Goal: Task Accomplishment & Management: Use online tool/utility

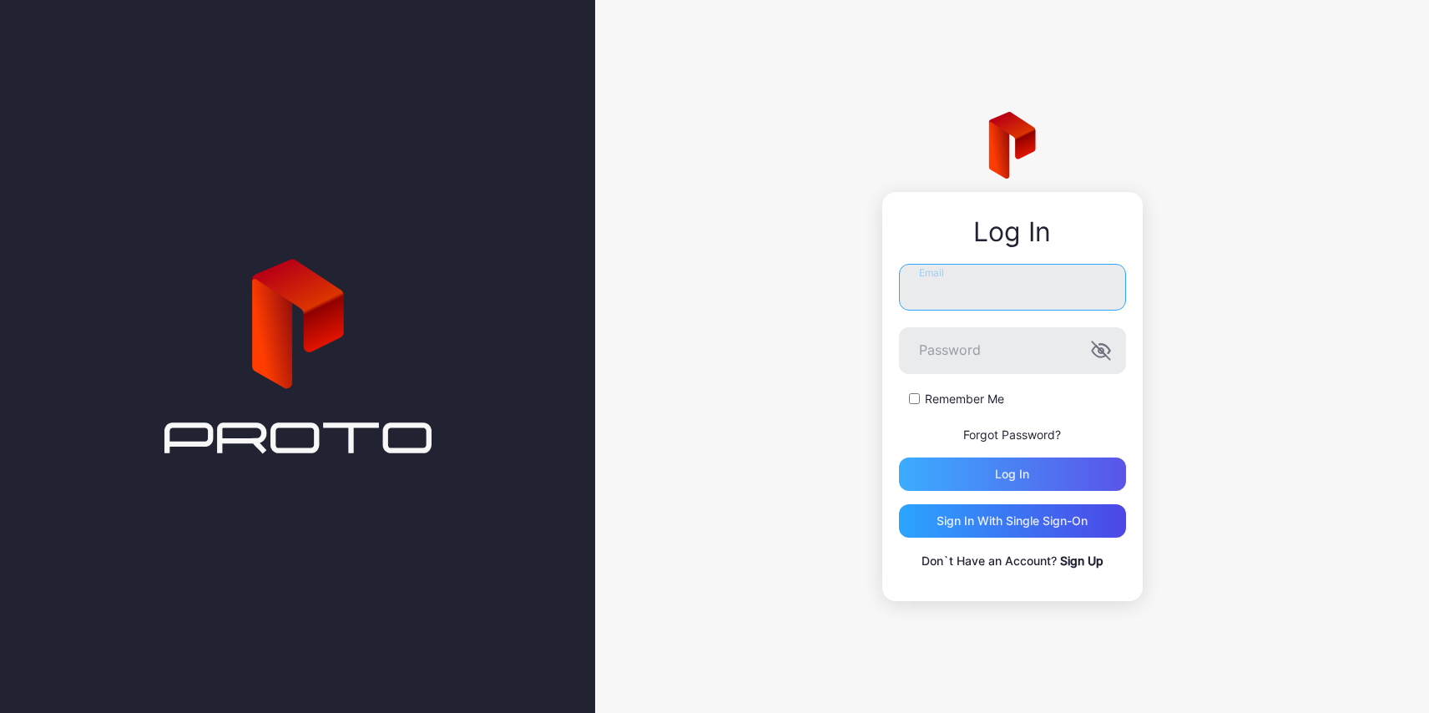
type input "**********"
click at [969, 464] on div "Log in" at bounding box center [1012, 473] width 227 height 33
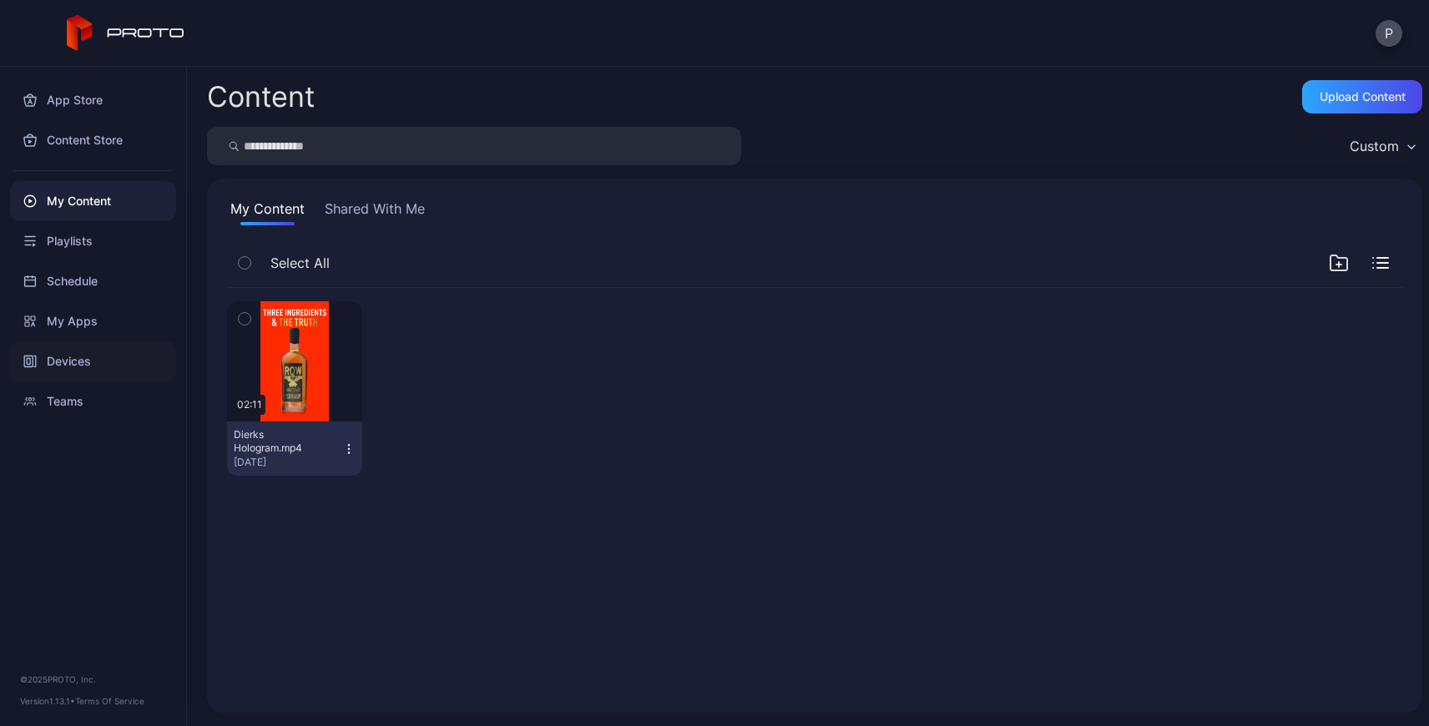
click at [91, 366] on div "Devices" at bounding box center [93, 361] width 166 height 40
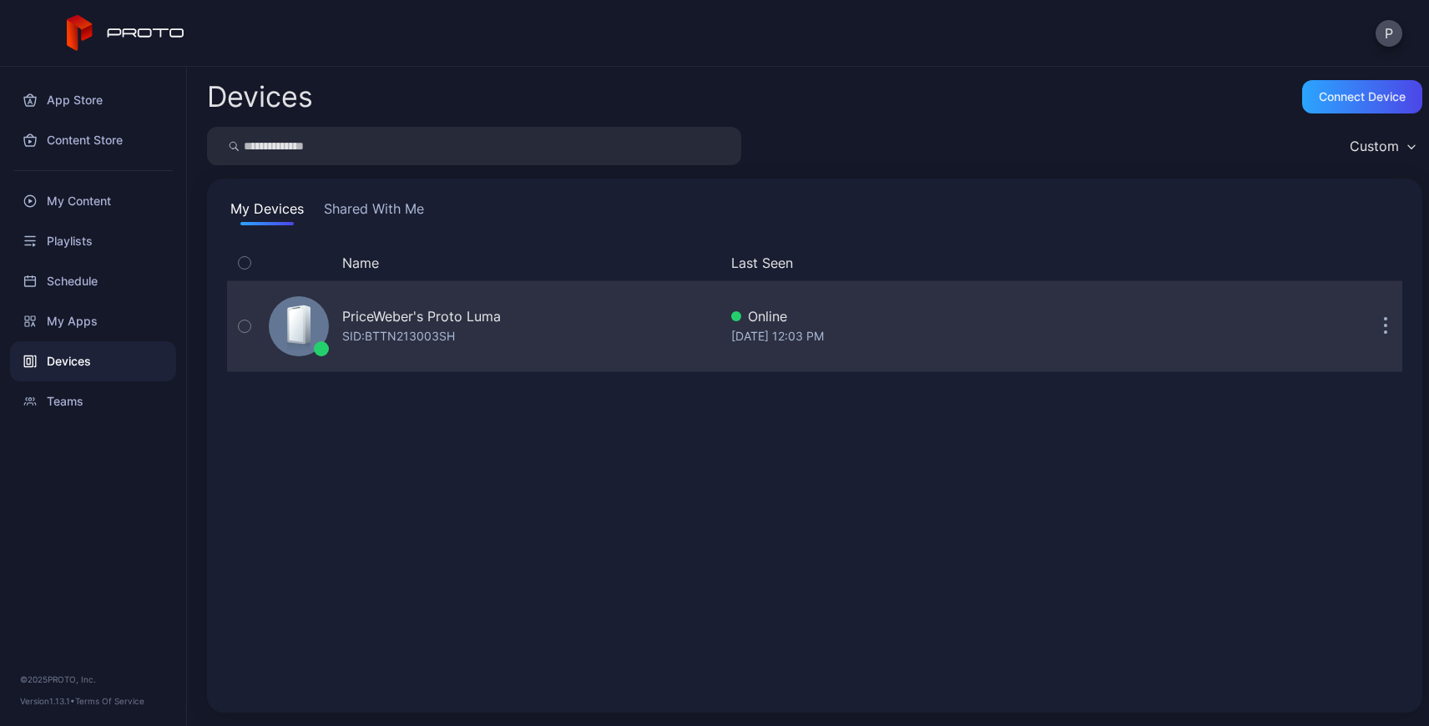
click at [396, 308] on div "PriceWeber's Proto Luma" at bounding box center [421, 316] width 159 height 20
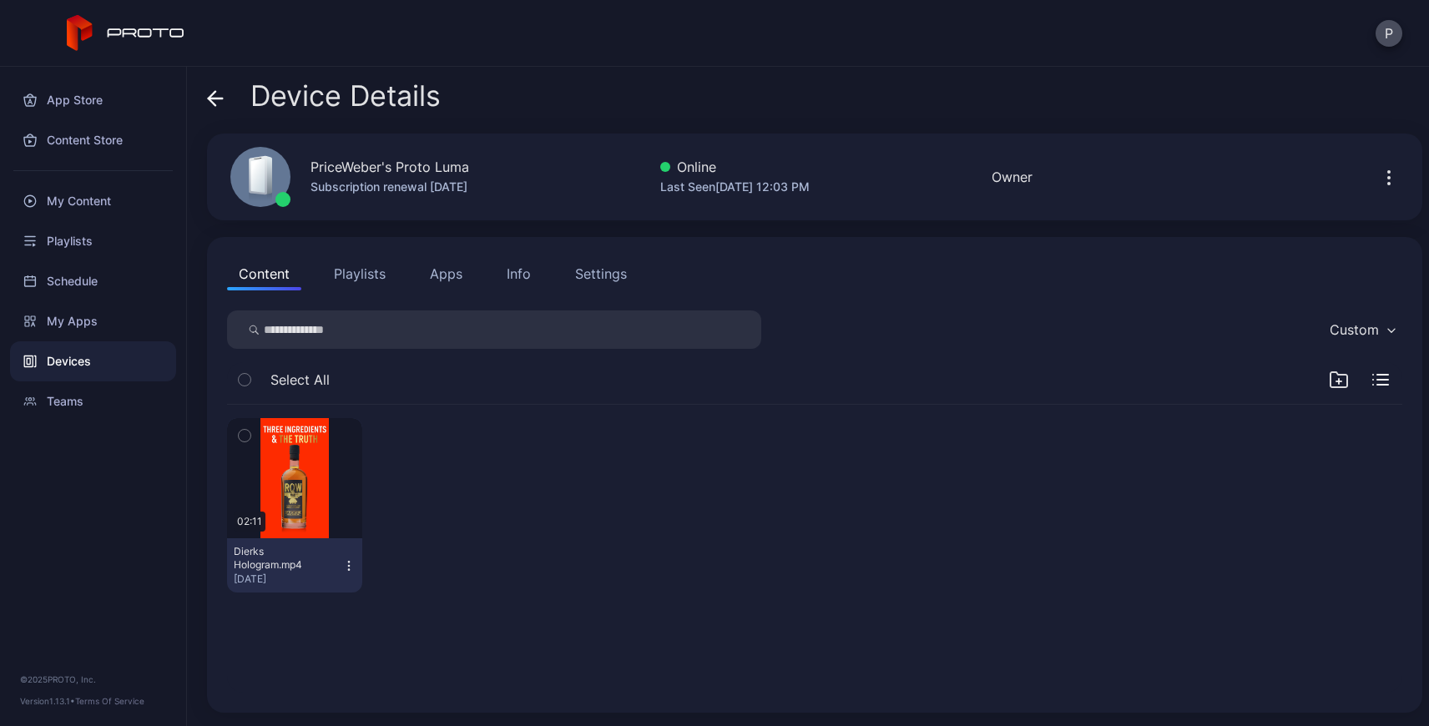
click at [579, 263] on button "Settings" at bounding box center [601, 273] width 75 height 33
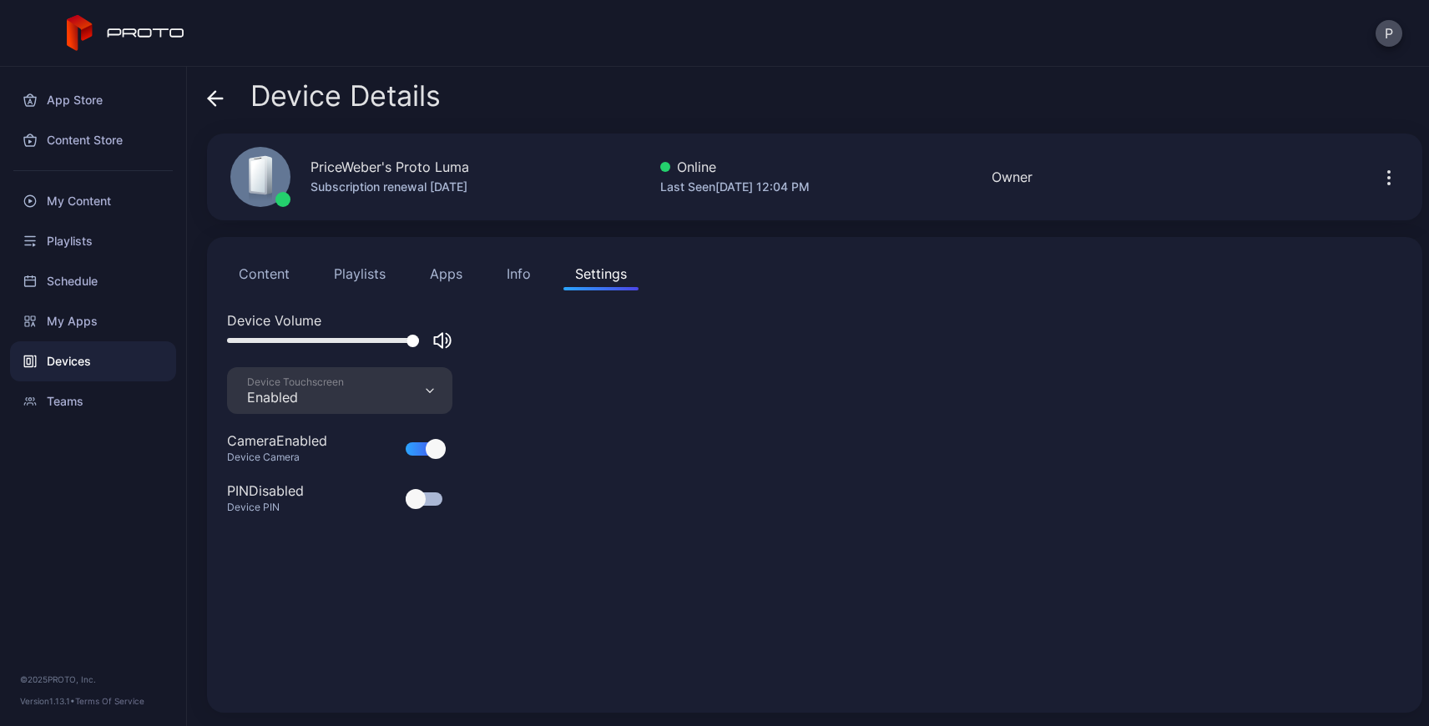
click at [245, 290] on button "Content" at bounding box center [264, 273] width 74 height 33
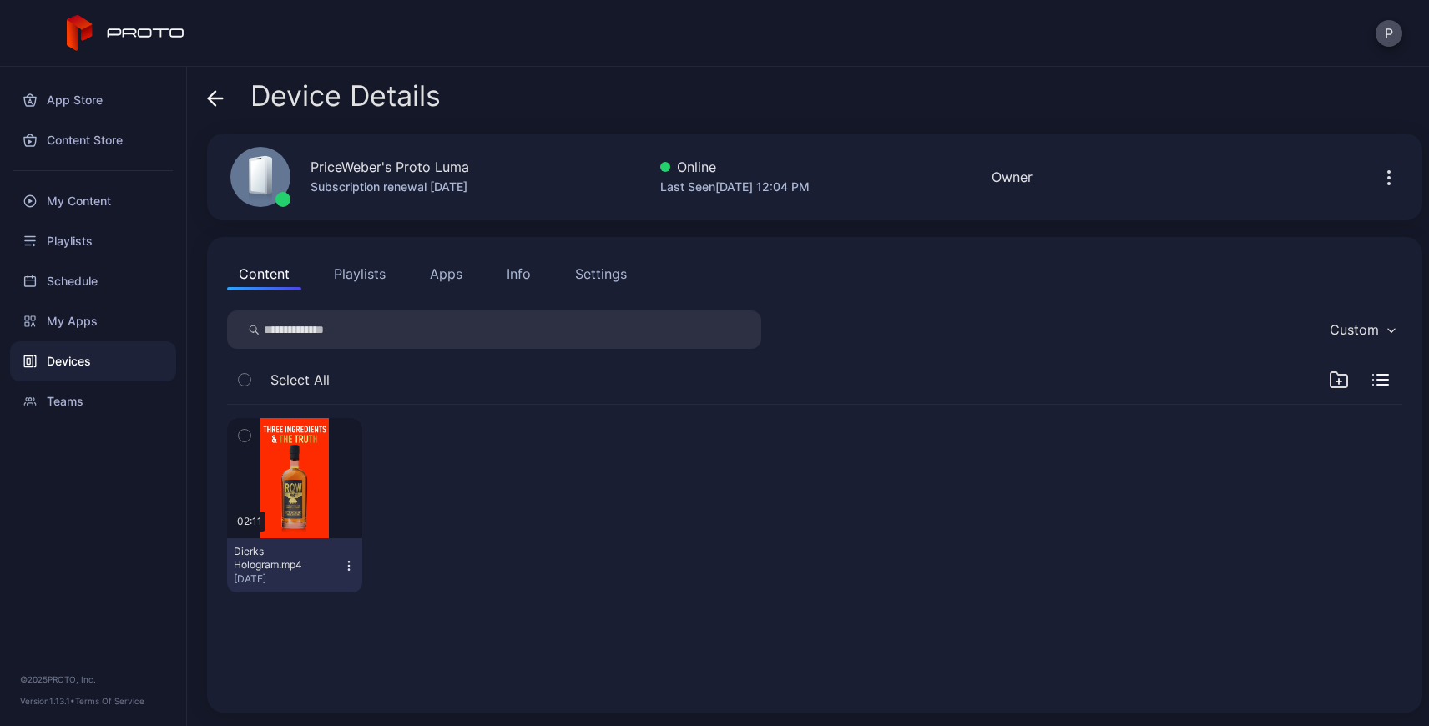
click at [371, 263] on button "Playlists" at bounding box center [359, 273] width 75 height 33
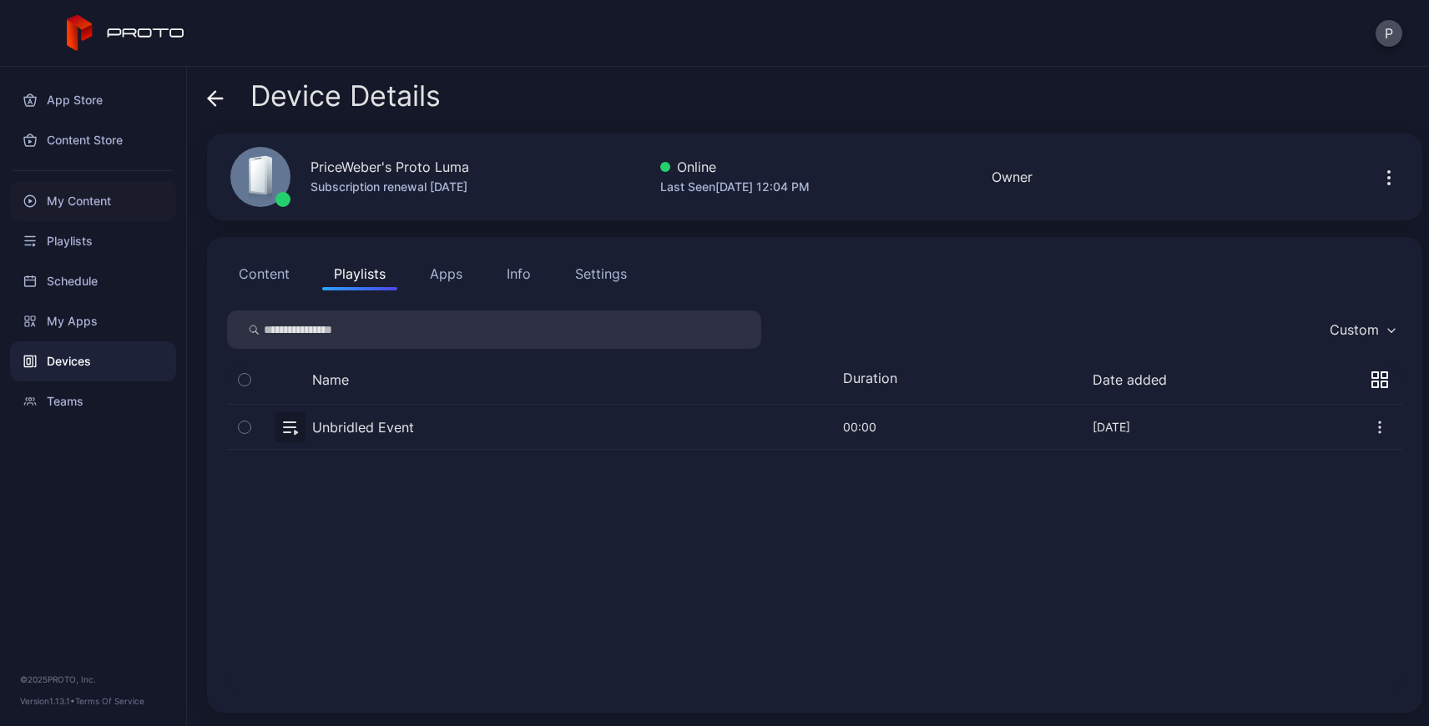
click at [112, 195] on div "My Content" at bounding box center [93, 201] width 166 height 40
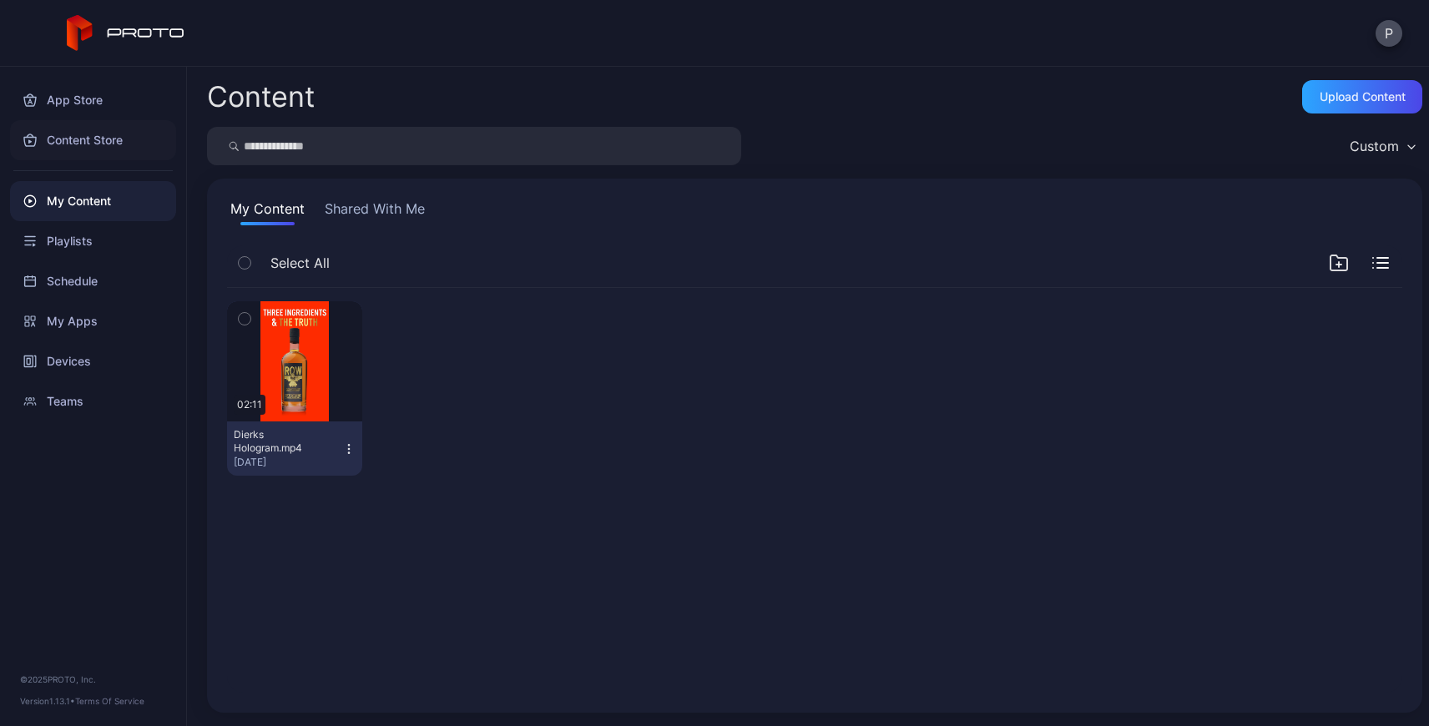
click at [88, 139] on div "Content Store" at bounding box center [93, 140] width 166 height 40
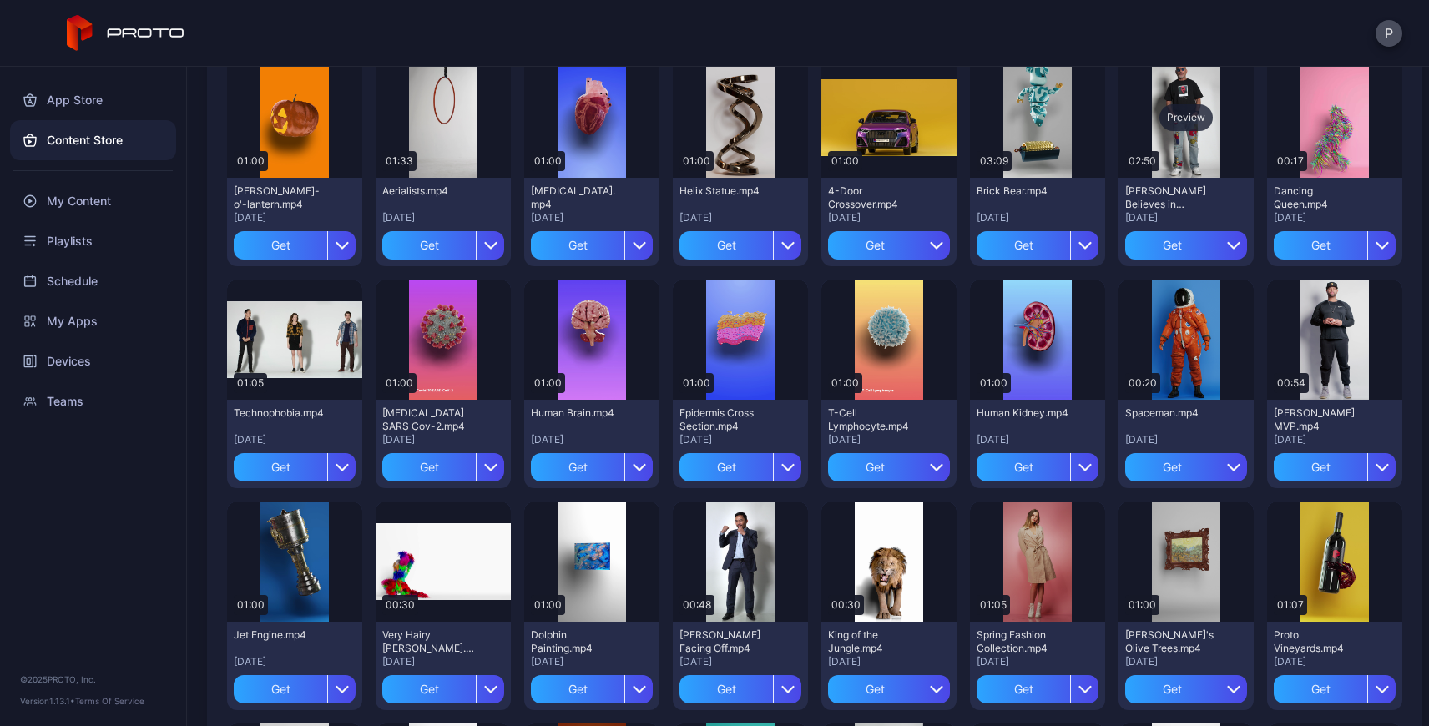
scroll to position [408, 0]
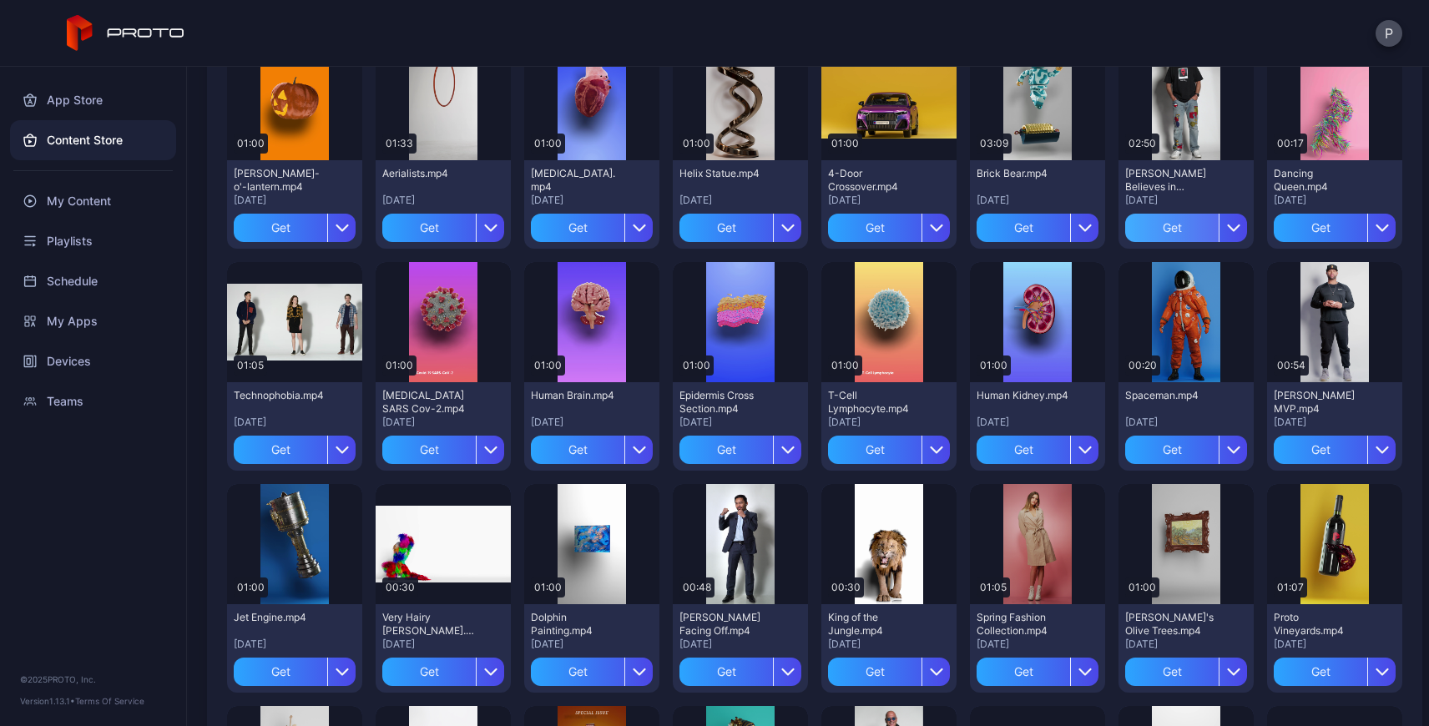
click at [1153, 230] on div "Get" at bounding box center [1172, 228] width 94 height 28
click at [1189, 220] on div "My Content" at bounding box center [1186, 228] width 122 height 28
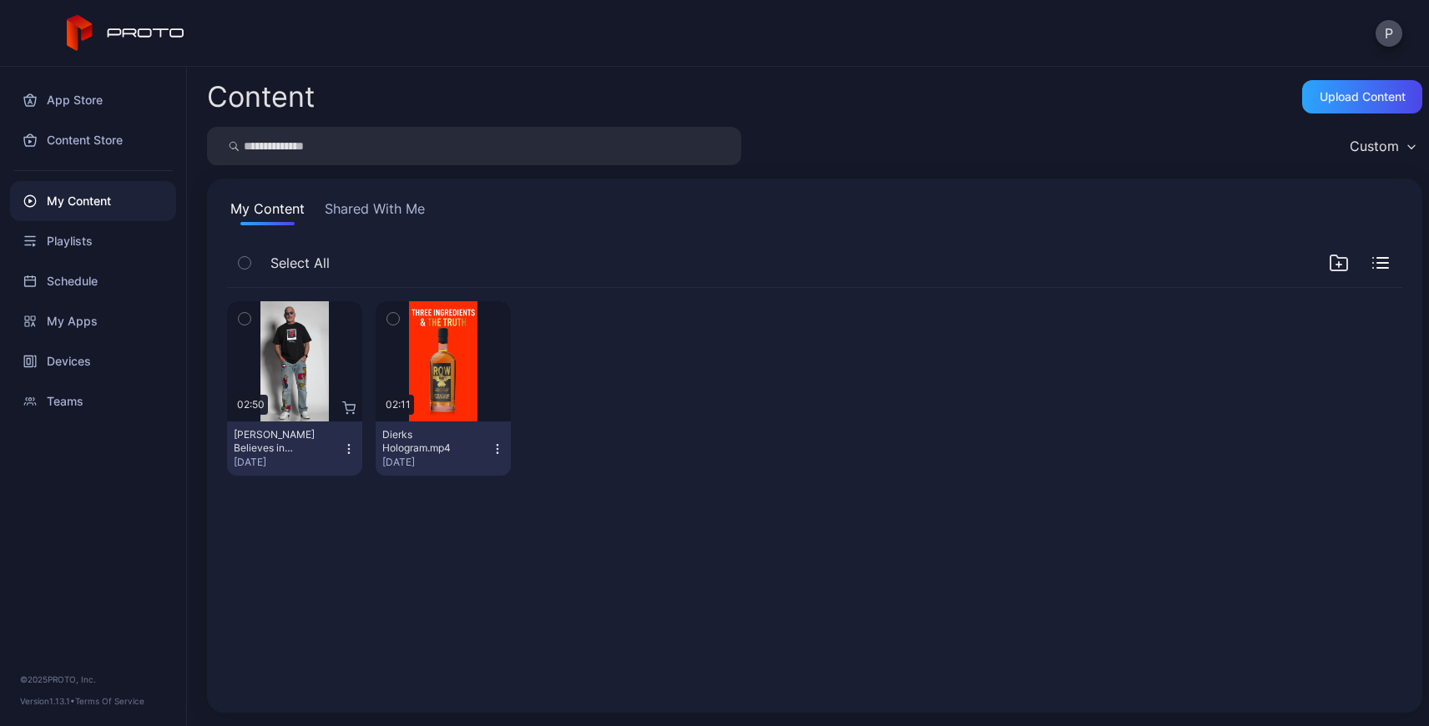
click at [346, 447] on icon "button" at bounding box center [348, 448] width 13 height 13
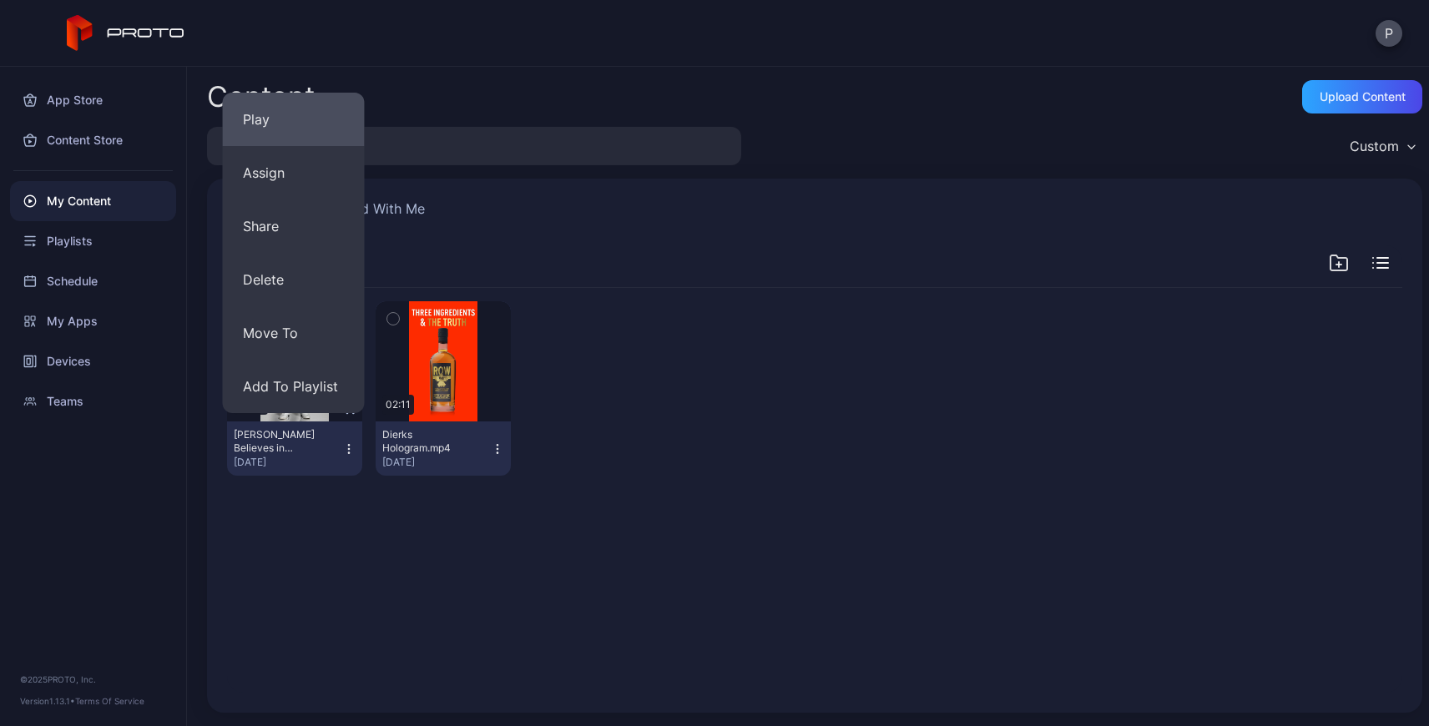
click at [280, 123] on button "Play" at bounding box center [294, 119] width 142 height 53
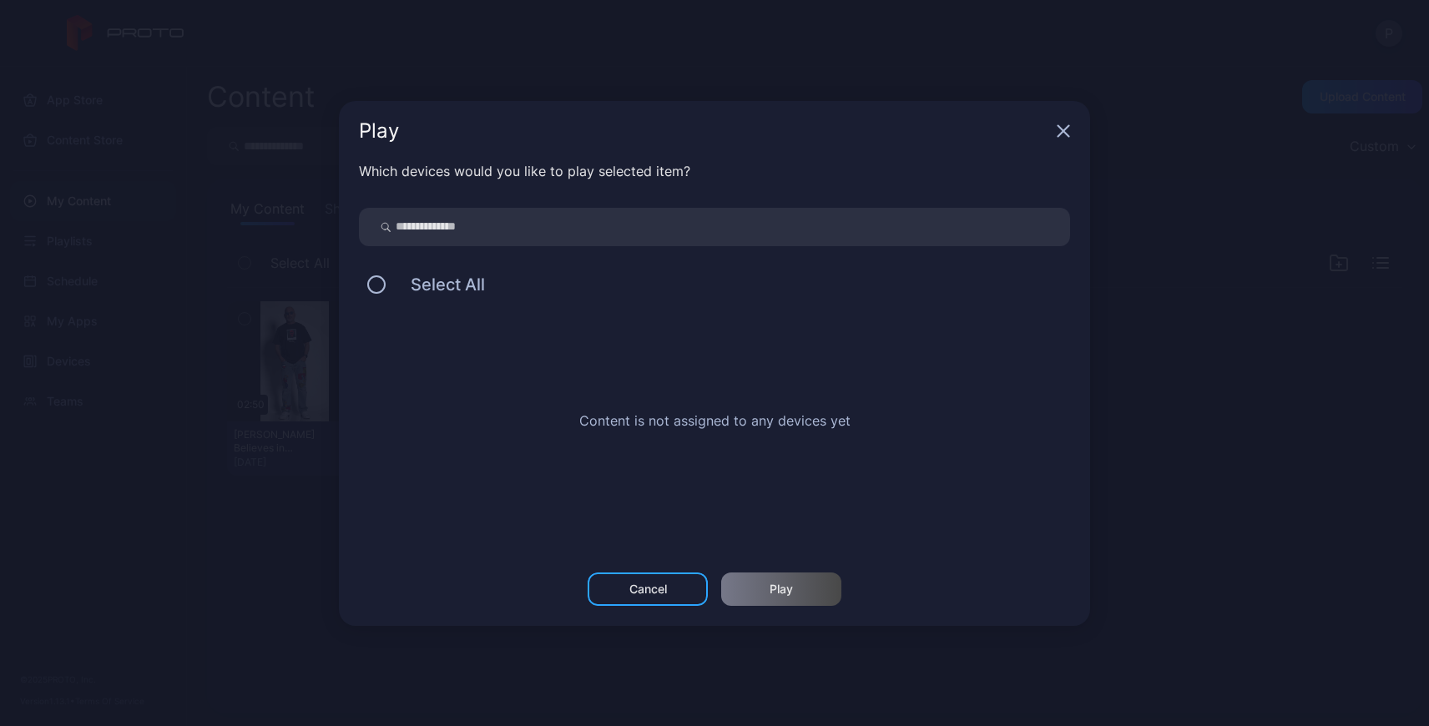
click at [440, 239] on input "search" at bounding box center [714, 227] width 711 height 38
click at [617, 588] on div "Cancel" at bounding box center [648, 589] width 120 height 33
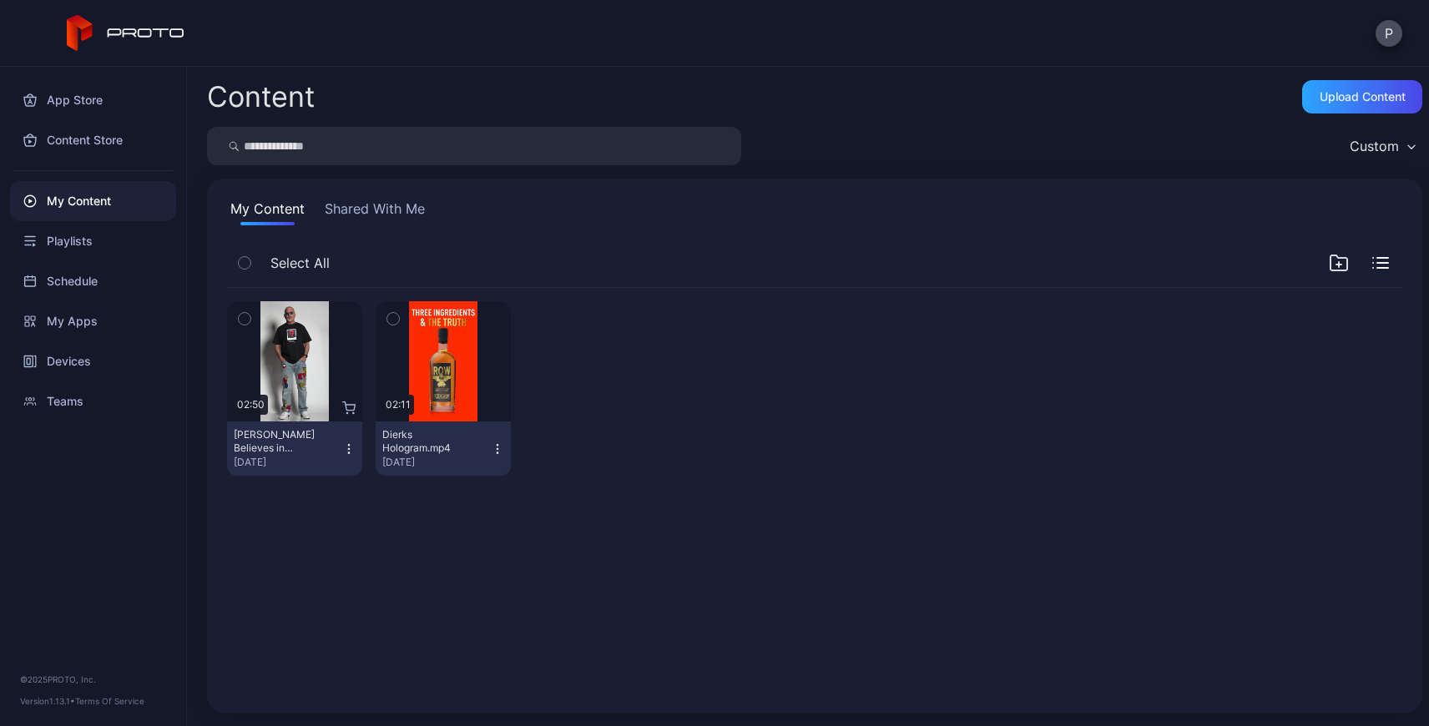
click at [342, 442] on icon "button" at bounding box center [348, 448] width 13 height 13
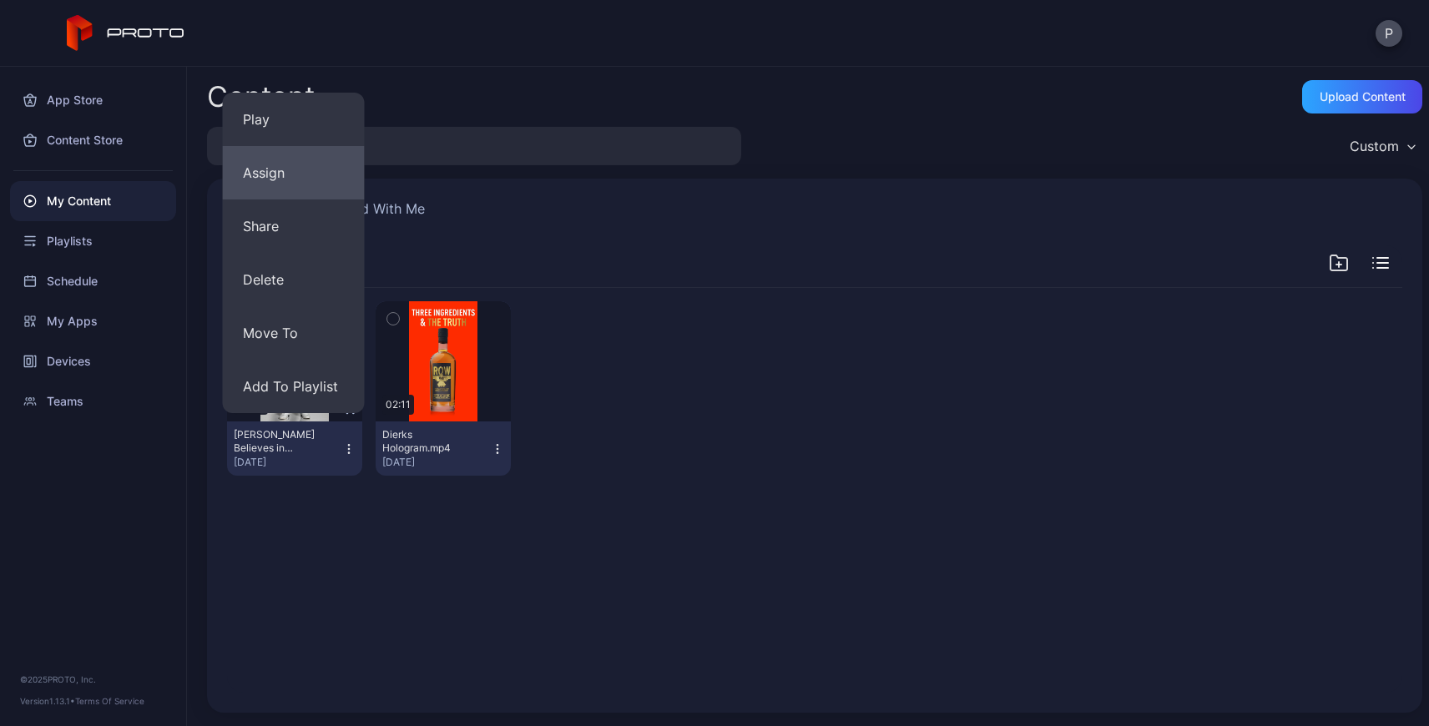
click at [308, 190] on button "Assign" at bounding box center [294, 172] width 142 height 53
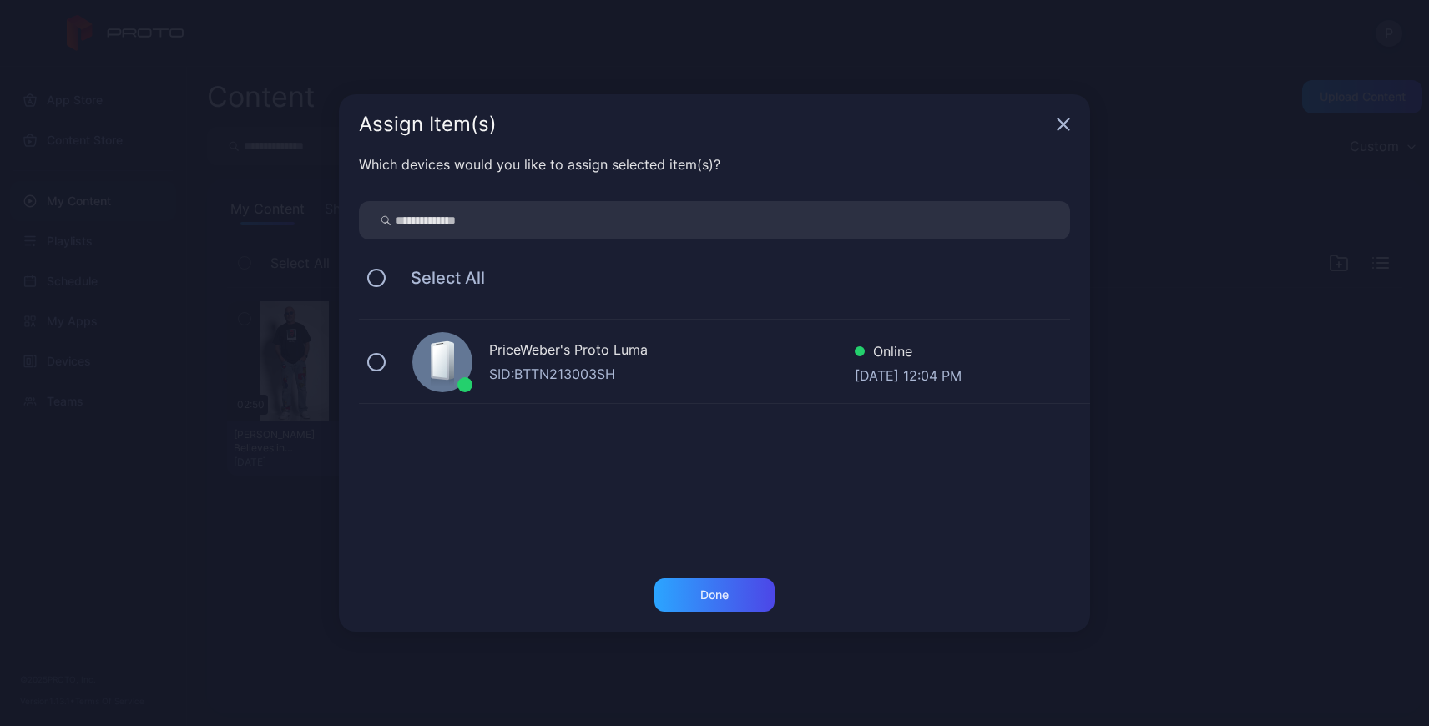
click at [665, 367] on div "SID: BTTN213003SH" at bounding box center [672, 374] width 366 height 20
click at [712, 592] on div "Done" at bounding box center [714, 595] width 28 height 13
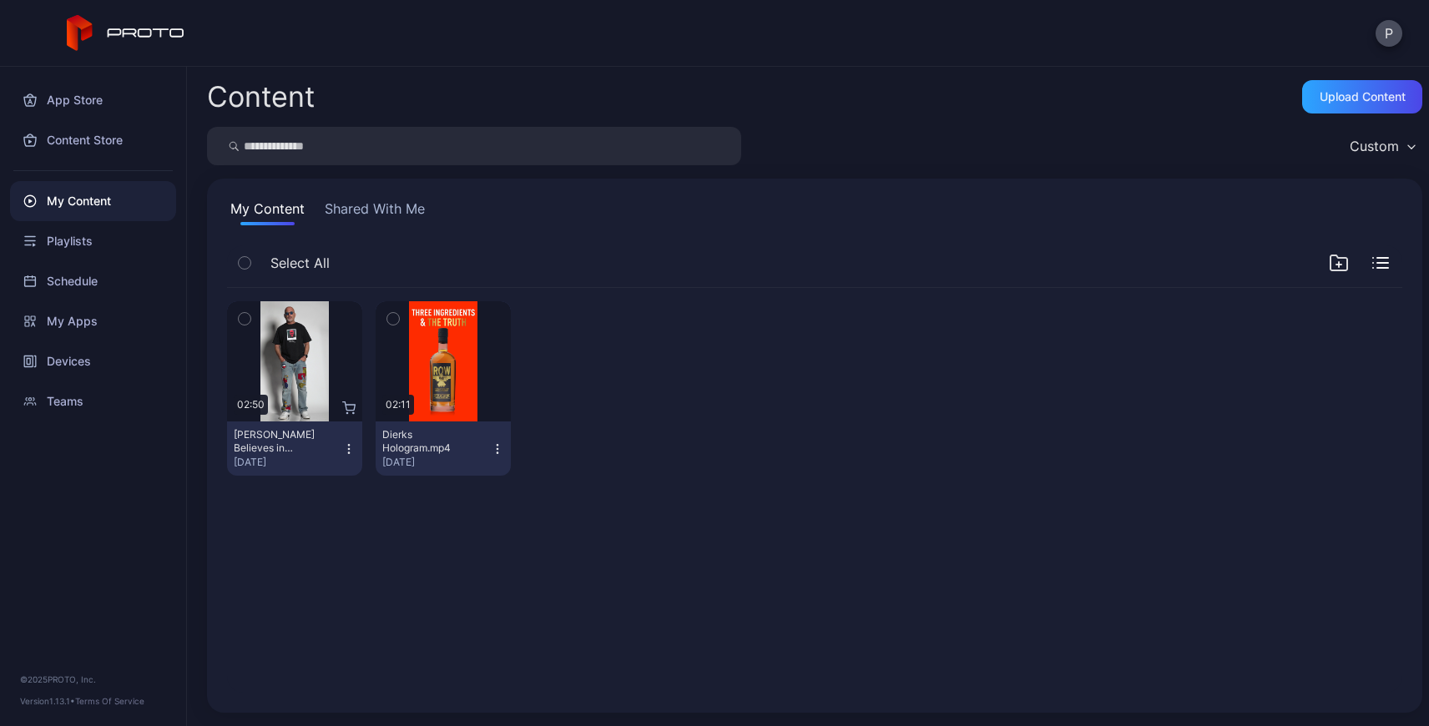
click at [339, 448] on div "[PERSON_NAME] Believes in Proto.mp4 [DATE]" at bounding box center [288, 448] width 109 height 41
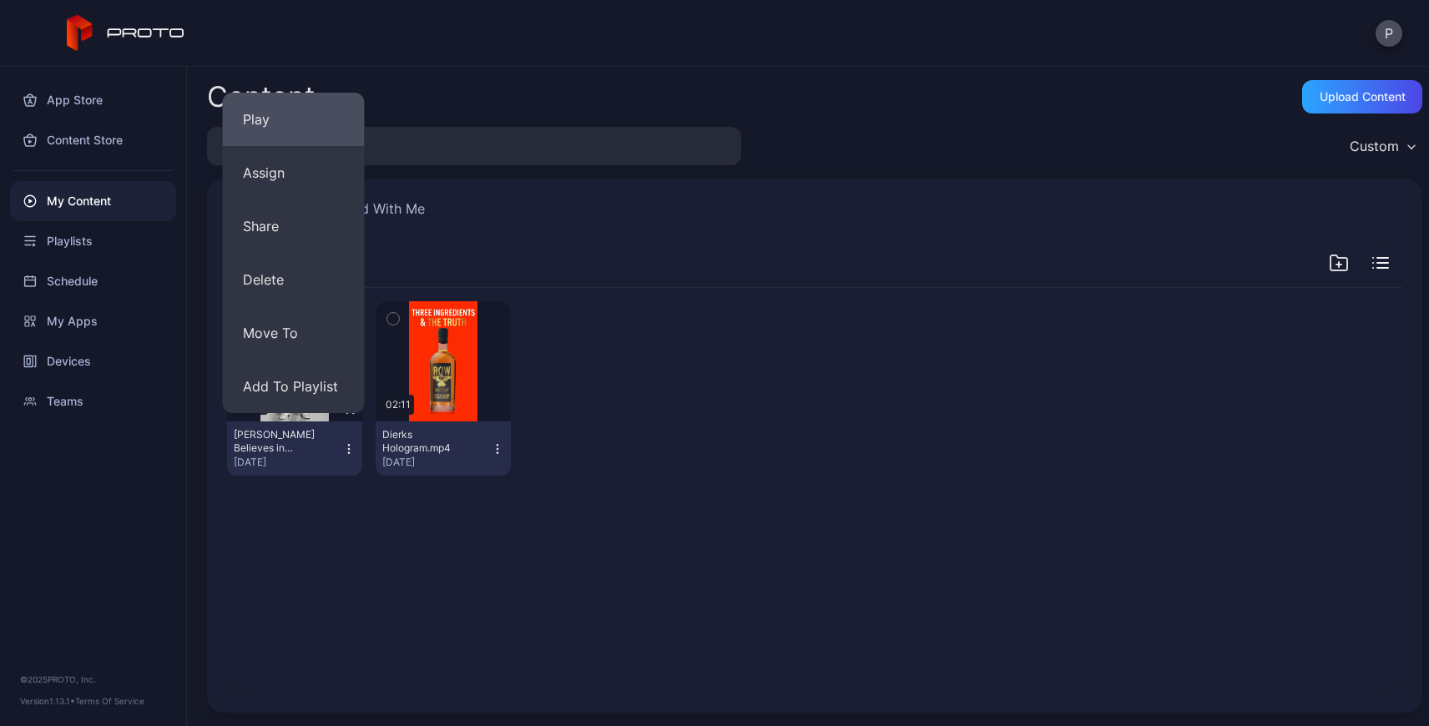
click at [301, 126] on button "Play" at bounding box center [294, 119] width 142 height 53
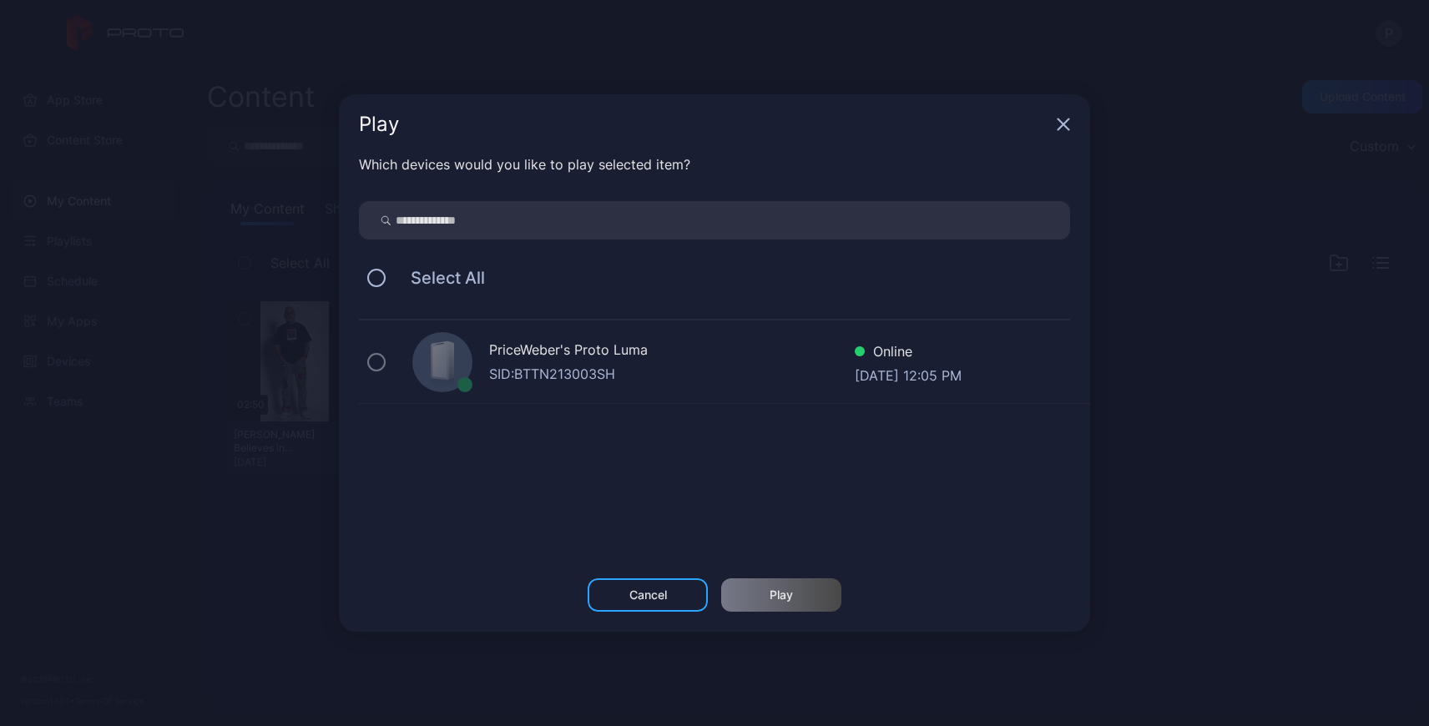
click at [565, 368] on div "SID: BTTN213003SH" at bounding box center [672, 374] width 366 height 20
click at [616, 597] on div "Cancel" at bounding box center [648, 595] width 120 height 33
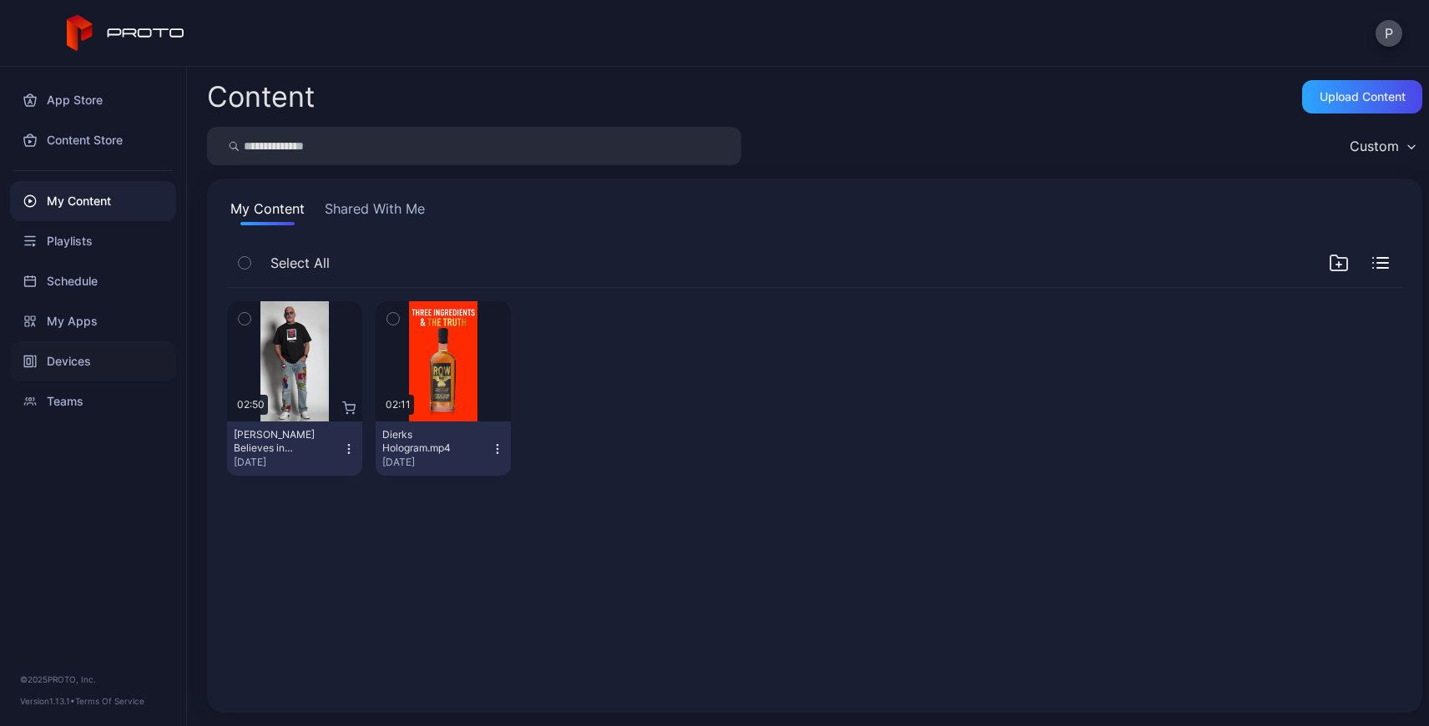
click at [100, 358] on div "Devices" at bounding box center [93, 361] width 166 height 40
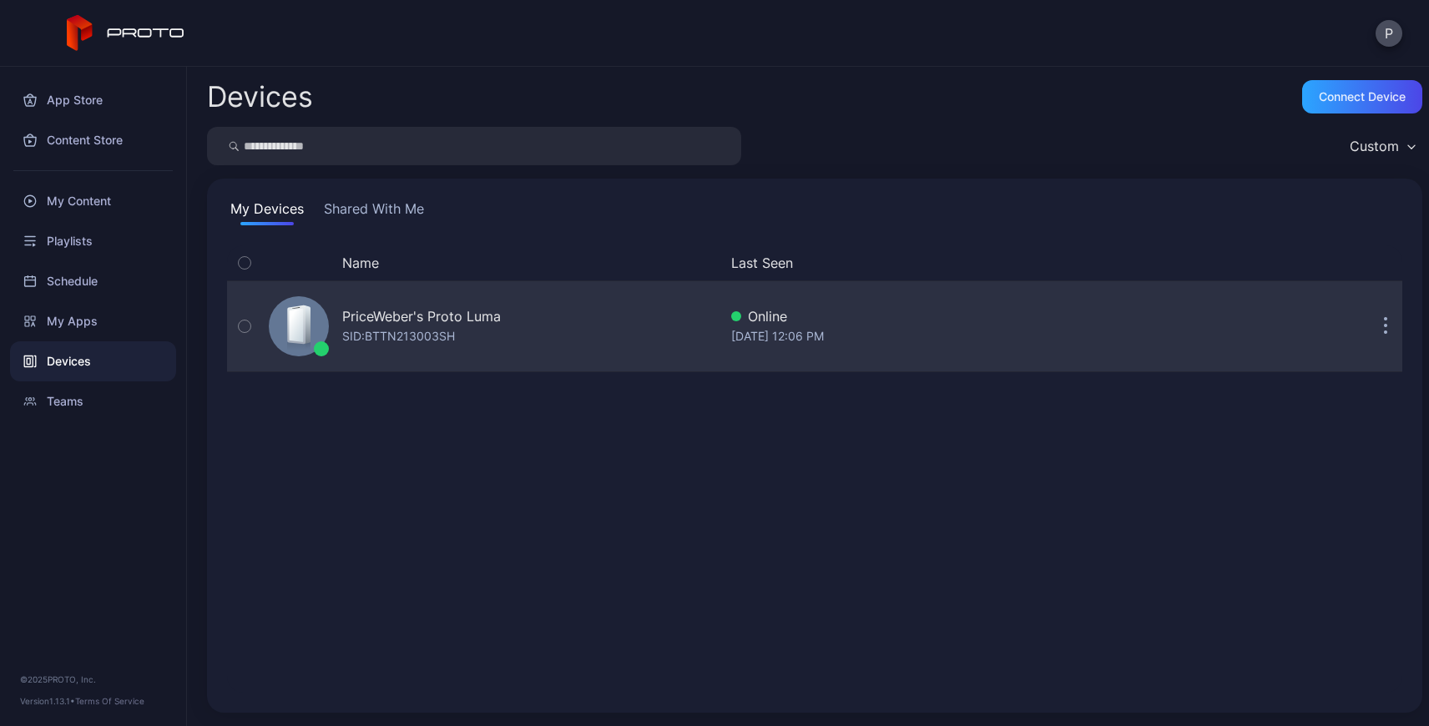
click at [553, 364] on div "PriceWeber's Proto [PERSON_NAME]: BTTN213003SH" at bounding box center [490, 326] width 456 height 83
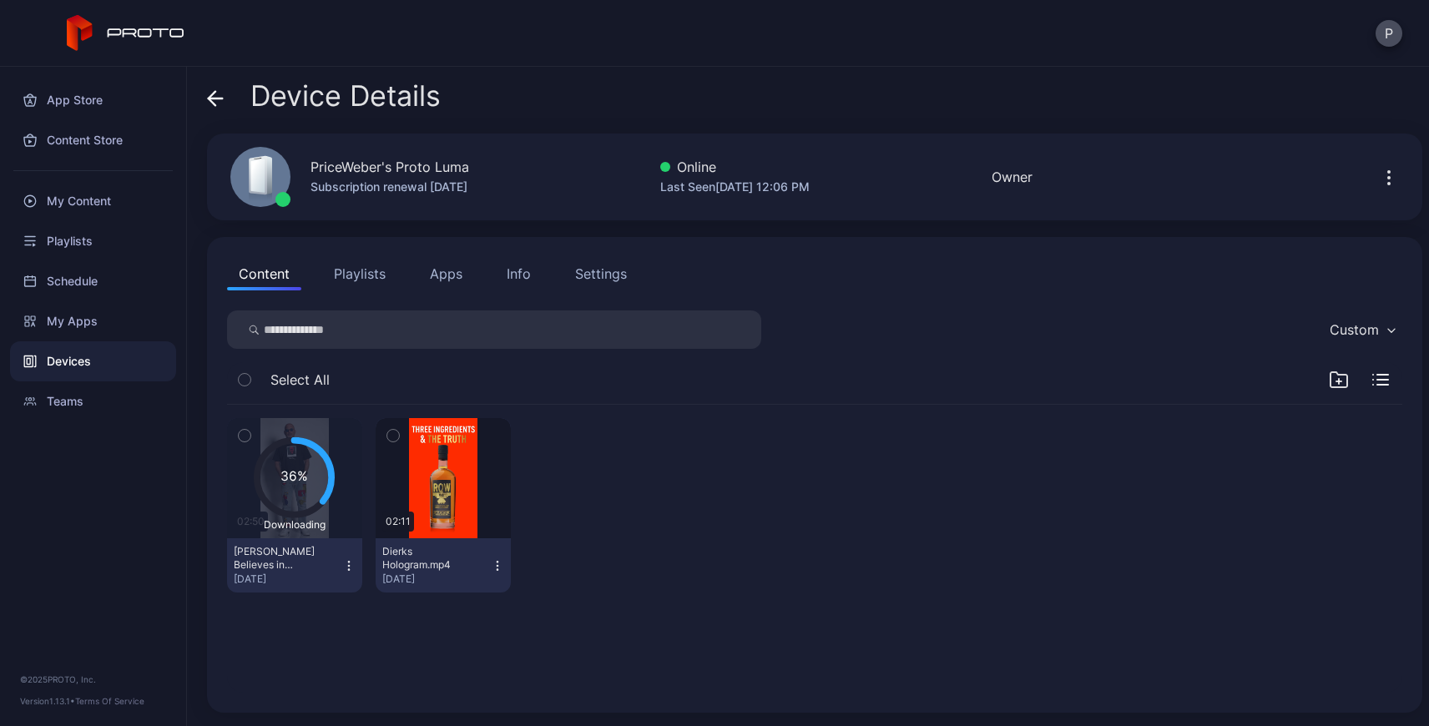
click at [631, 286] on button "Settings" at bounding box center [601, 273] width 75 height 33
